Goal: Task Accomplishment & Management: Manage account settings

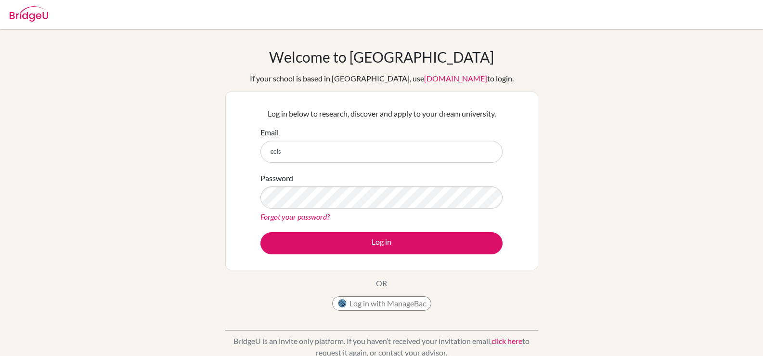
type input "[EMAIL_ADDRESS][DOMAIN_NAME]"
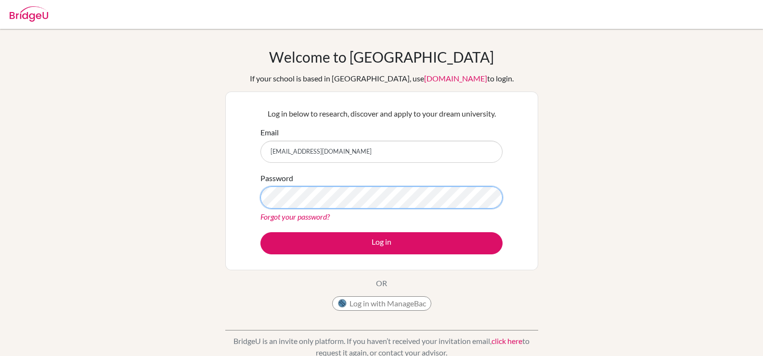
click at [260, 232] on button "Log in" at bounding box center [381, 243] width 242 height 22
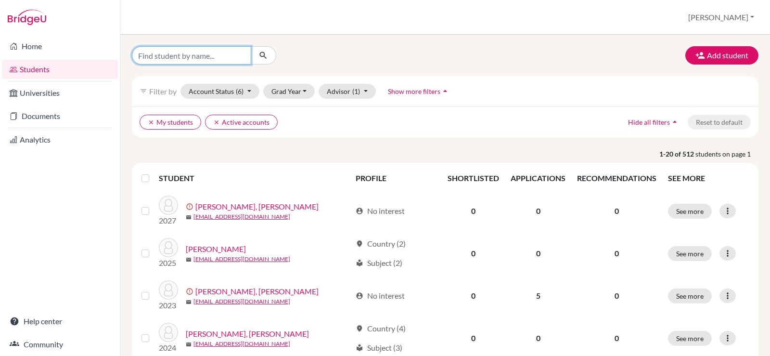
click at [163, 61] on input "Find student by name..." at bounding box center [191, 55] width 119 height 18
type input "a"
type input "hawaa"
click button "submit" at bounding box center [264, 55] width 26 height 18
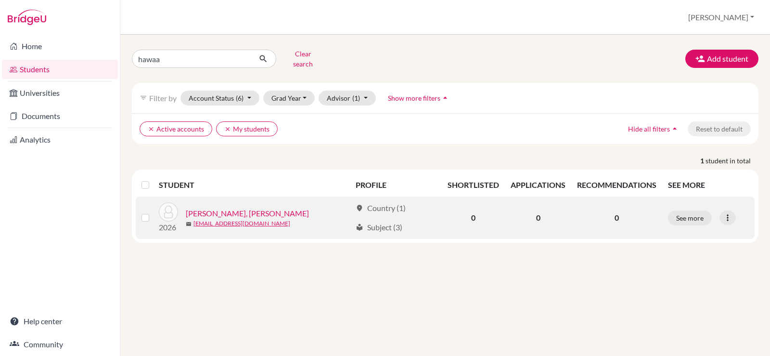
click at [249, 207] on link "HAWAA, Hassan Ahmed" at bounding box center [247, 213] width 123 height 12
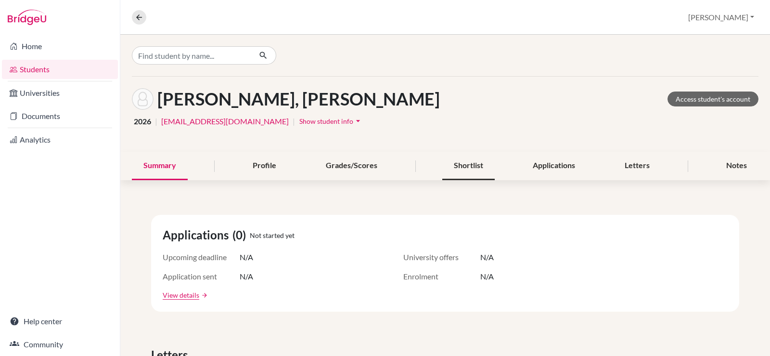
click at [467, 167] on div "Shortlist" at bounding box center [468, 166] width 52 height 28
